Goal: Information Seeking & Learning: Learn about a topic

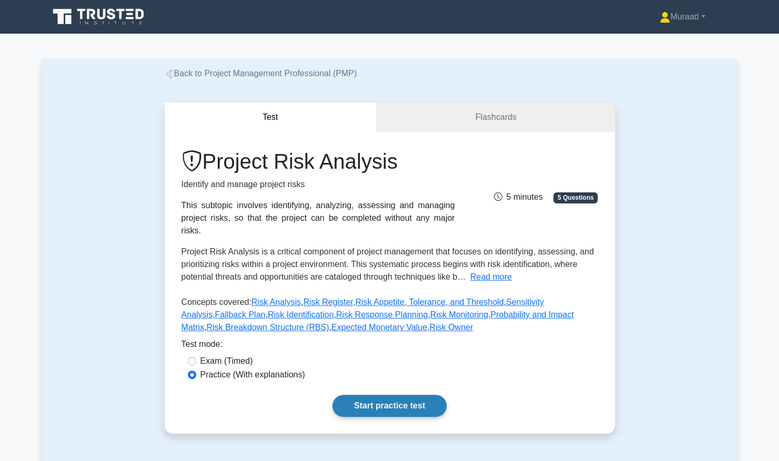
click at [369, 396] on link "Start practice test" at bounding box center [389, 406] width 114 height 22
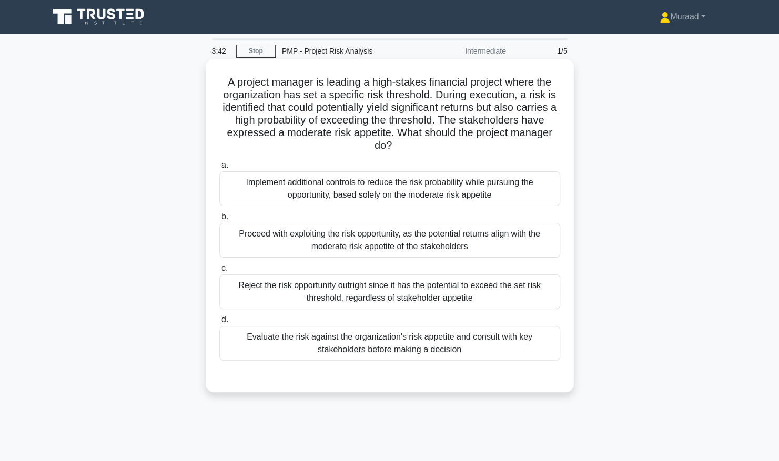
click at [362, 339] on div "Evaluate the risk against the organization's risk appetite and consult with key…" at bounding box center [389, 343] width 341 height 35
click at [219, 323] on input "d. Evaluate the risk against the organization's risk appetite and consult with …" at bounding box center [219, 320] width 0 height 7
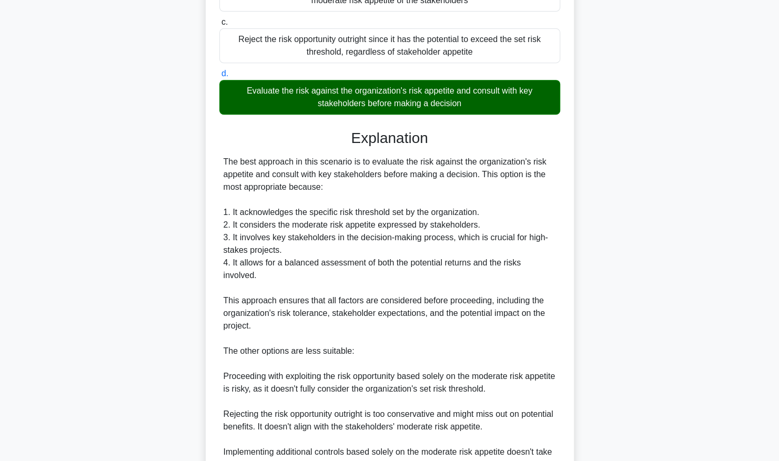
scroll to position [400, 0]
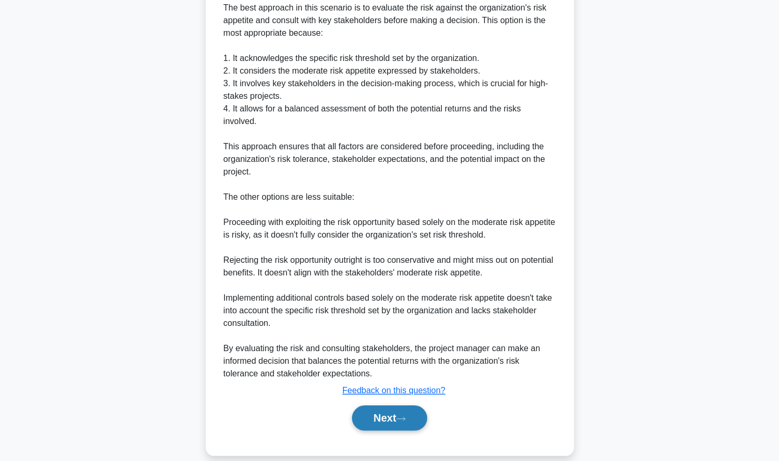
click at [366, 405] on button "Next" at bounding box center [389, 417] width 75 height 25
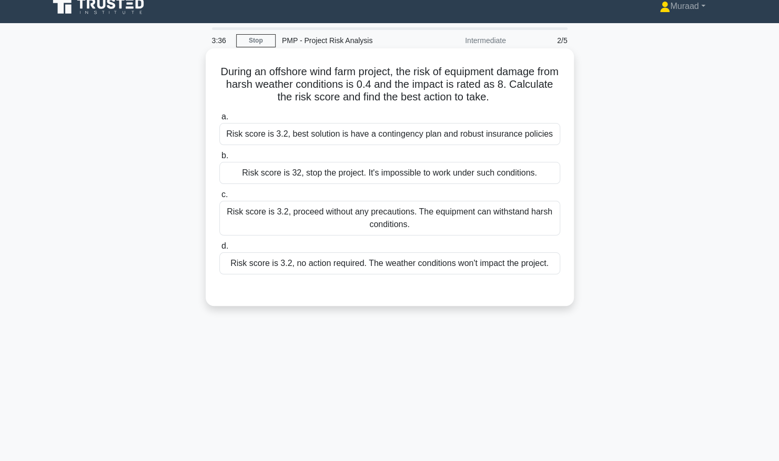
scroll to position [0, 0]
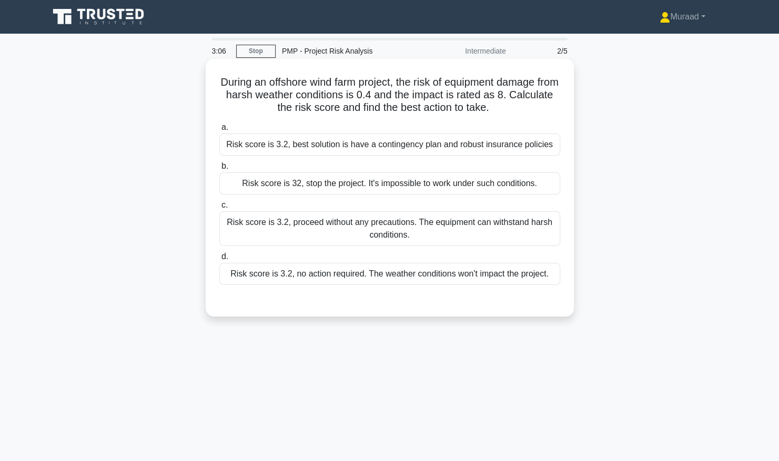
click at [337, 151] on div "Risk score is 3.2, best solution is have a contingency plan and robust insuranc…" at bounding box center [389, 145] width 341 height 22
click at [219, 131] on input "a. Risk score is 3.2, best solution is have a contingency plan and robust insur…" at bounding box center [219, 127] width 0 height 7
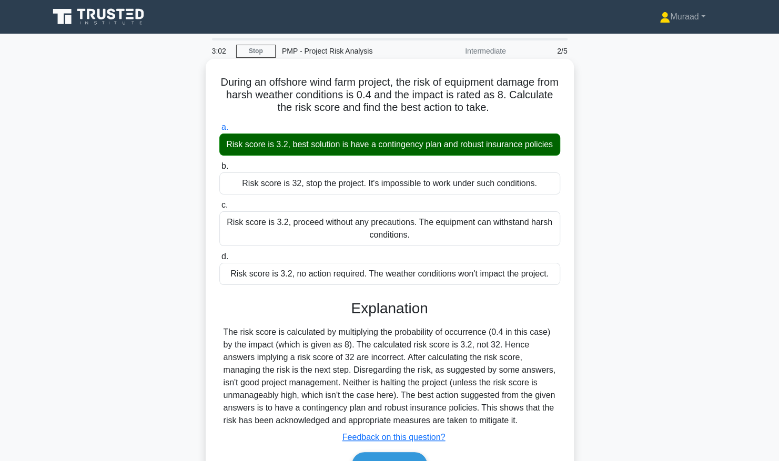
scroll to position [107, 0]
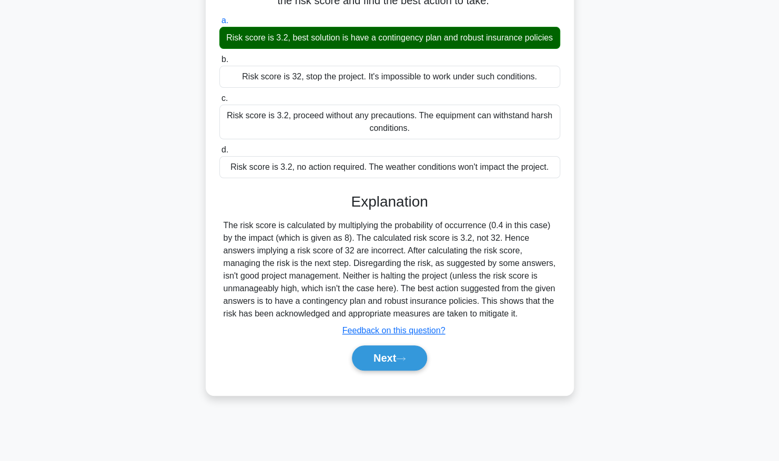
click at [389, 371] on div "Next" at bounding box center [389, 358] width 341 height 34
click at [388, 355] on button "Next" at bounding box center [389, 357] width 75 height 25
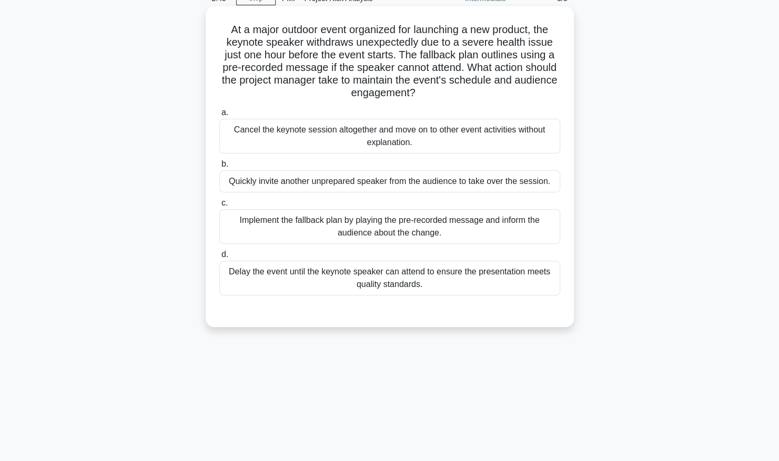
scroll to position [0, 0]
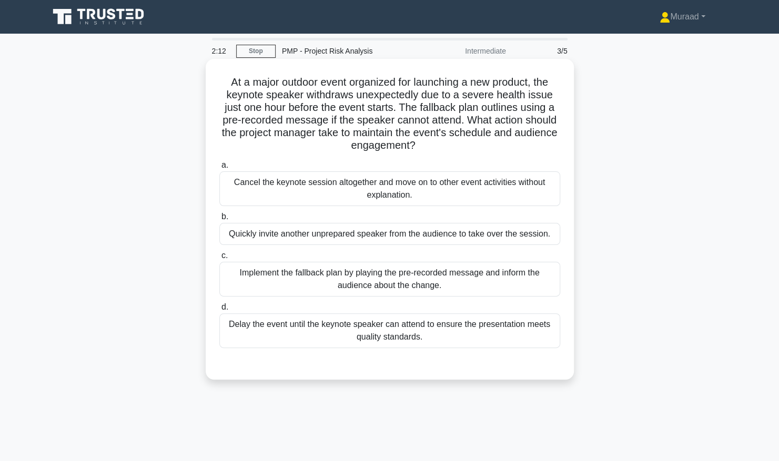
click at [379, 276] on div "Implement the fallback plan by playing the pre-recorded message and inform the …" at bounding box center [389, 279] width 341 height 35
click at [219, 259] on input "c. Implement the fallback plan by playing the pre-recorded message and inform t…" at bounding box center [219, 255] width 0 height 7
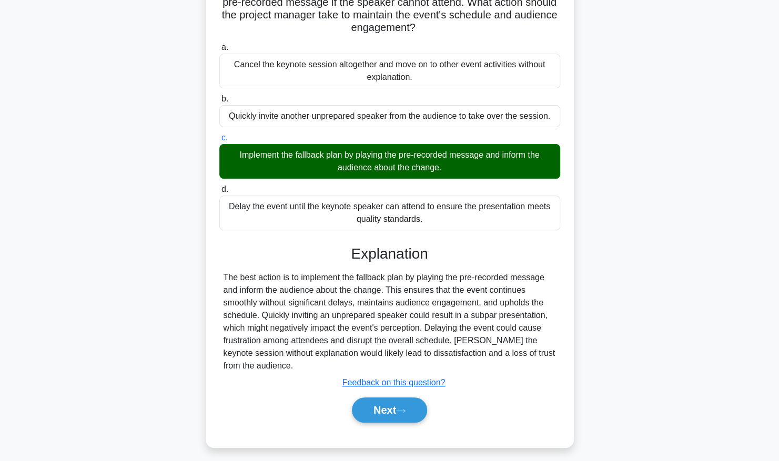
scroll to position [123, 0]
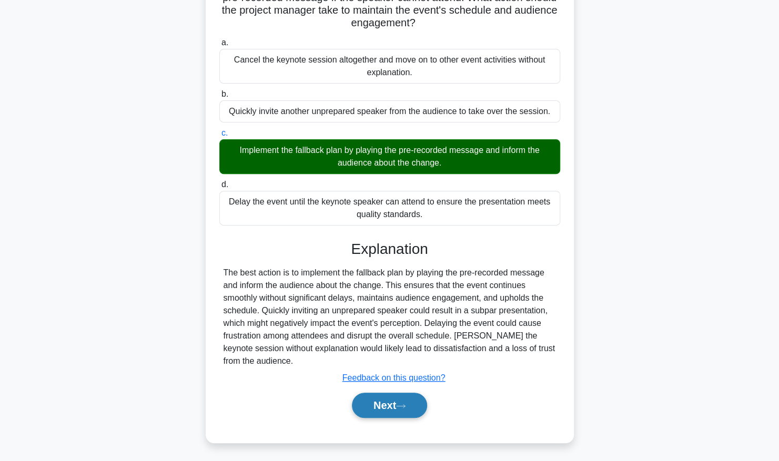
click at [369, 404] on button "Next" at bounding box center [389, 405] width 75 height 25
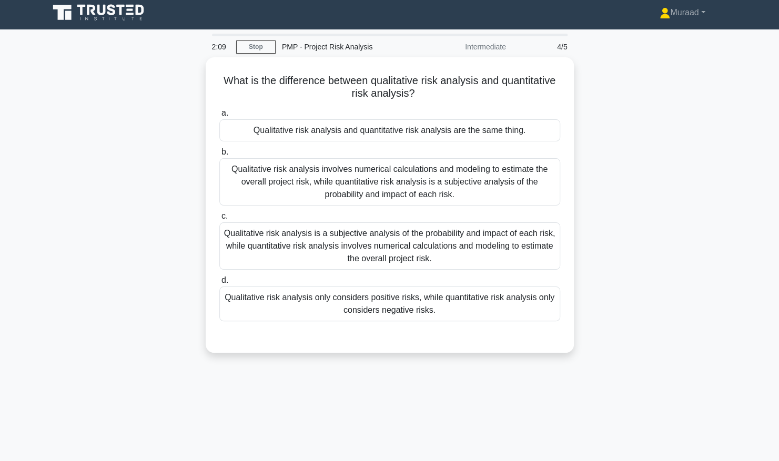
scroll to position [0, 0]
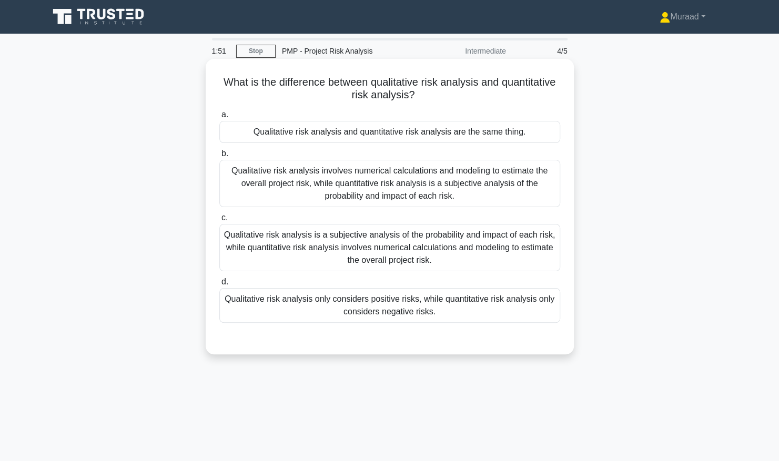
click at [279, 236] on div "Qualitative risk analysis is a subjective analysis of the probability and impac…" at bounding box center [389, 247] width 341 height 47
click at [219, 221] on input "c. Qualitative risk analysis is a subjective analysis of the probability and im…" at bounding box center [219, 218] width 0 height 7
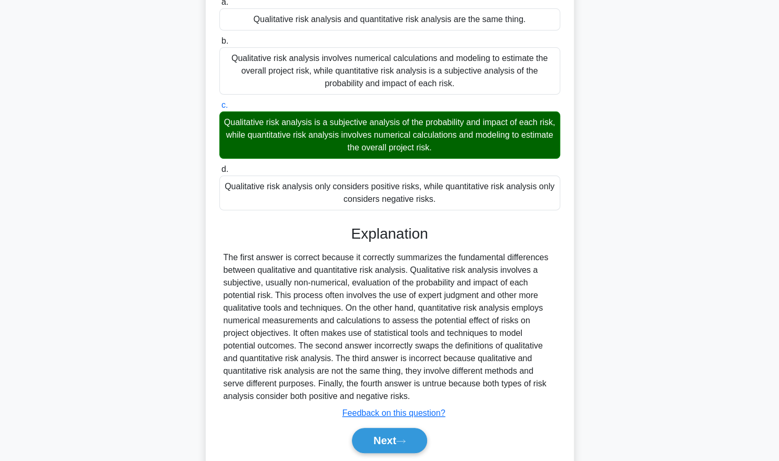
scroll to position [148, 0]
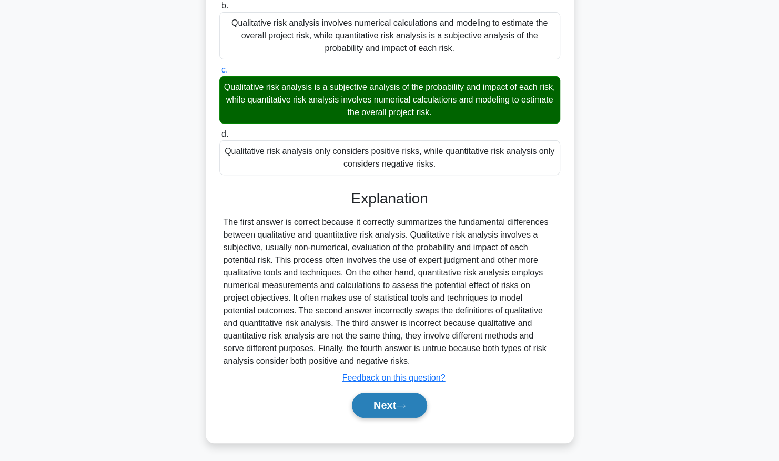
click at [391, 411] on button "Next" at bounding box center [389, 405] width 75 height 25
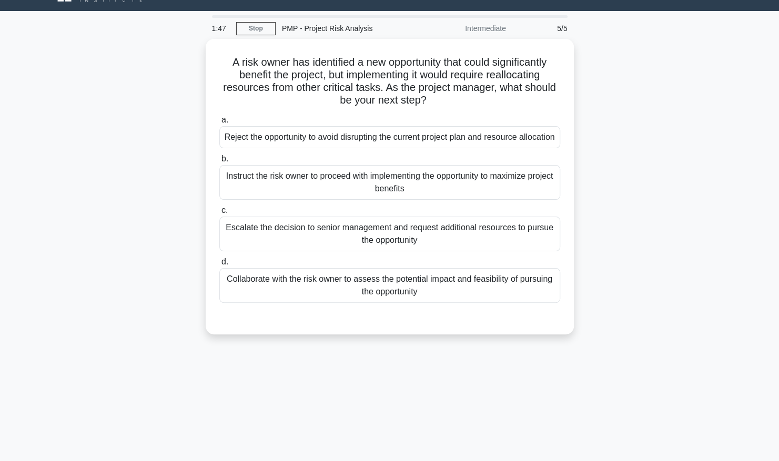
scroll to position [0, 0]
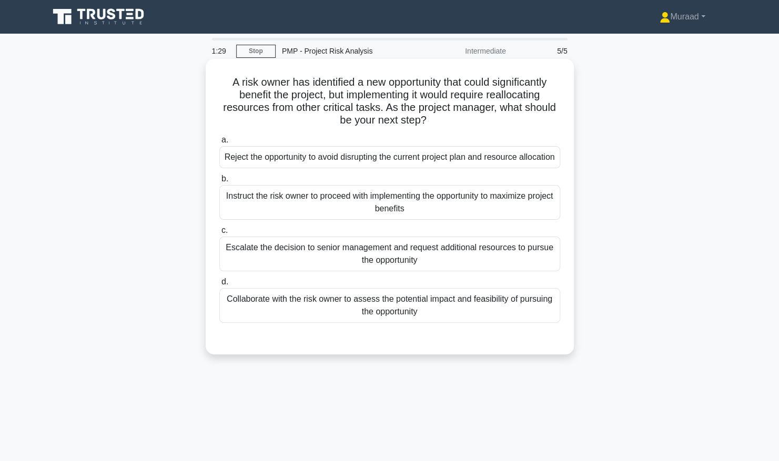
click at [391, 310] on div "Collaborate with the risk owner to assess the potential impact and feasibility …" at bounding box center [389, 305] width 341 height 35
click at [219, 286] on input "d. Collaborate with the risk owner to assess the potential impact and feasibili…" at bounding box center [219, 282] width 0 height 7
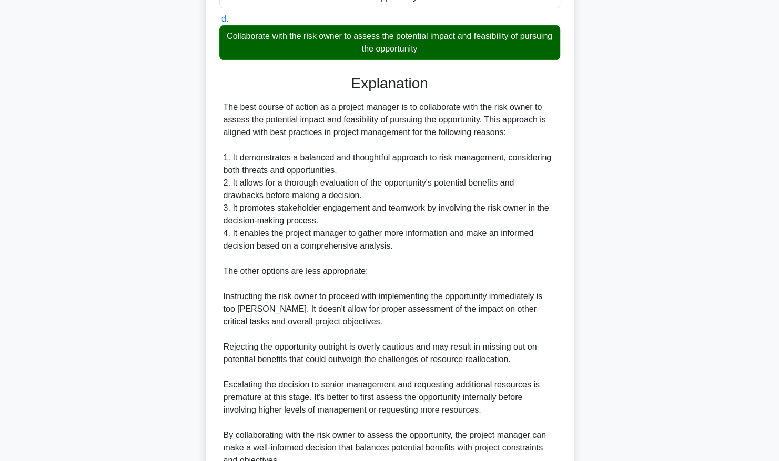
scroll to position [375, 0]
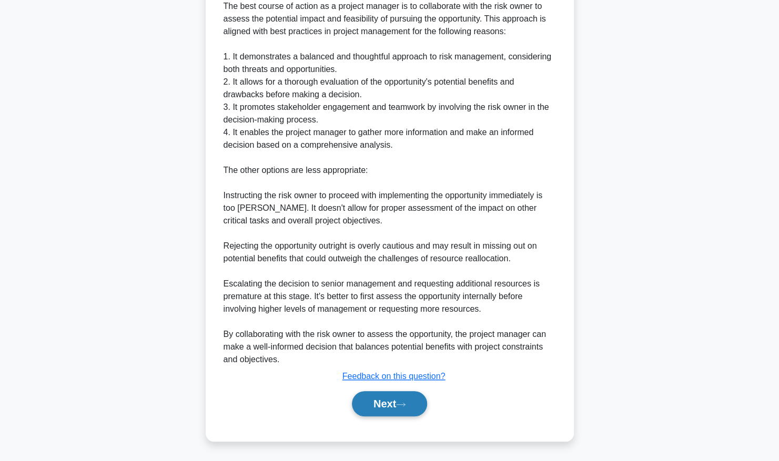
click at [426, 402] on button "Next" at bounding box center [389, 403] width 75 height 25
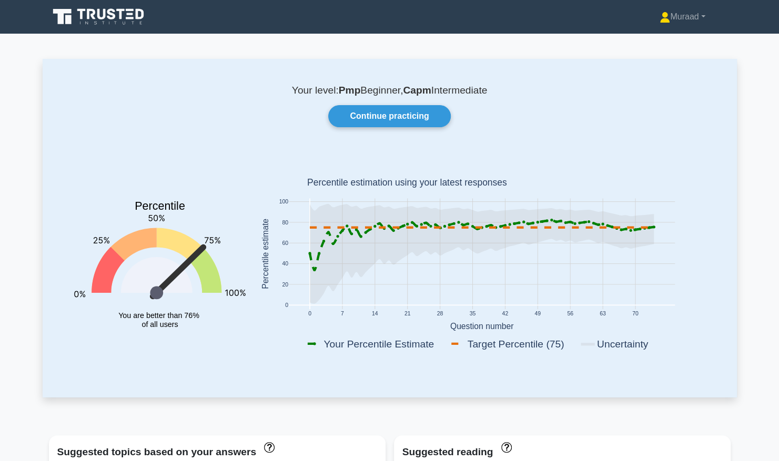
drag, startPoint x: 421, startPoint y: 401, endPoint x: 592, endPoint y: 149, distance: 304.4
click at [592, 149] on div "Your level: Pmp Beginner, Capm Intermediate Continue practicing Percentile You …" at bounding box center [390, 228] width 694 height 338
